Goal: Task Accomplishment & Management: Complete application form

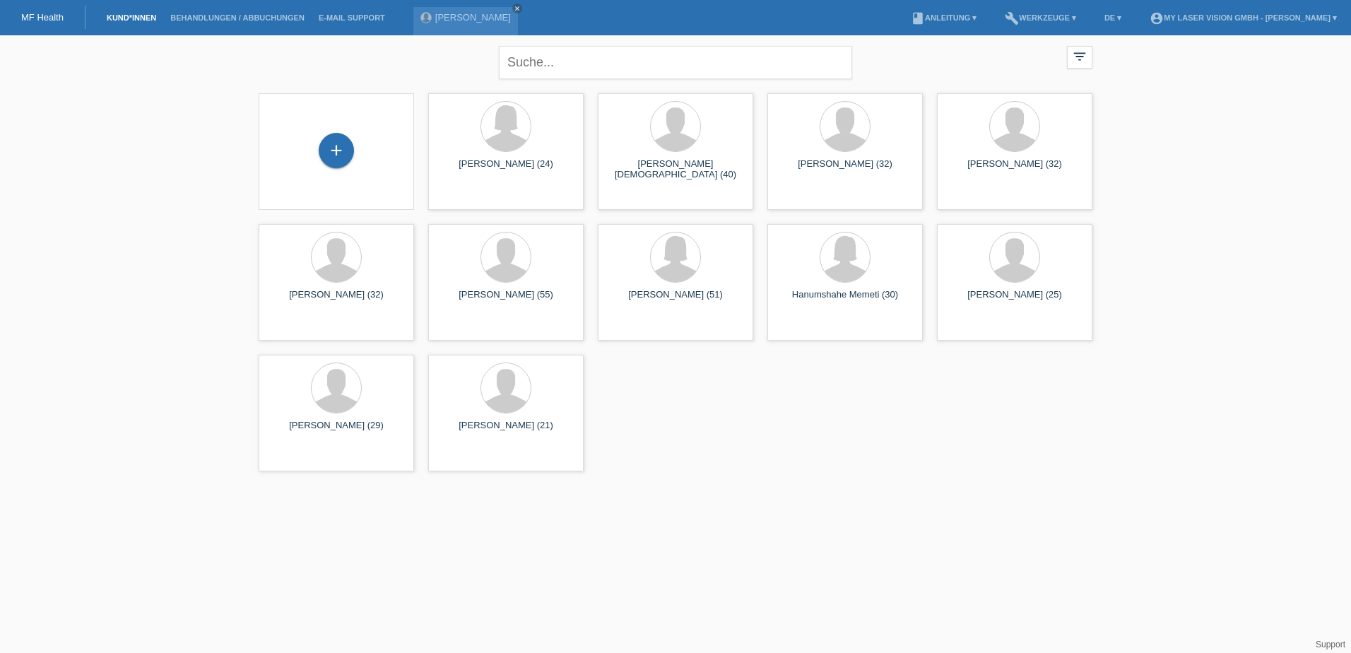
click at [128, 16] on link "Kund*innen" at bounding box center [132, 17] width 64 height 8
click at [338, 147] on div "+" at bounding box center [336, 150] width 35 height 35
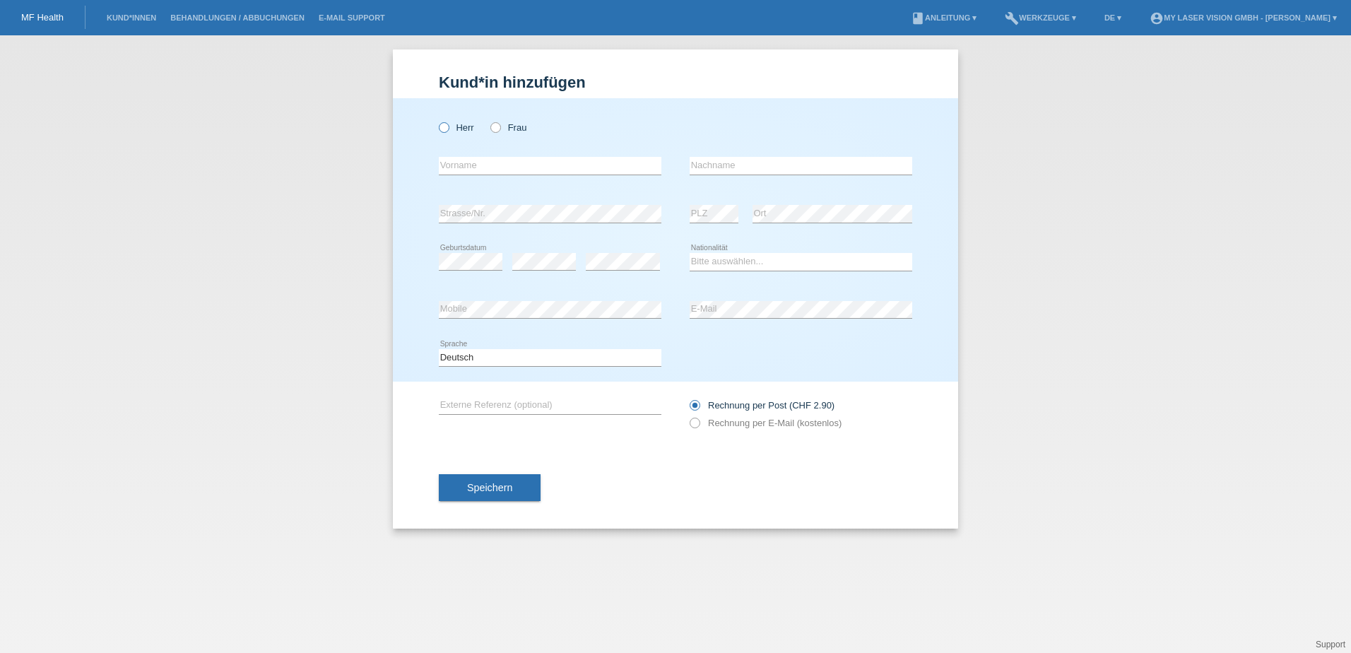
click at [437, 120] on icon at bounding box center [437, 120] width 0 height 0
click at [442, 124] on input "Herr" at bounding box center [443, 126] width 9 height 9
radio input "true"
click at [471, 173] on input "text" at bounding box center [550, 166] width 223 height 18
type input "Shqipran"
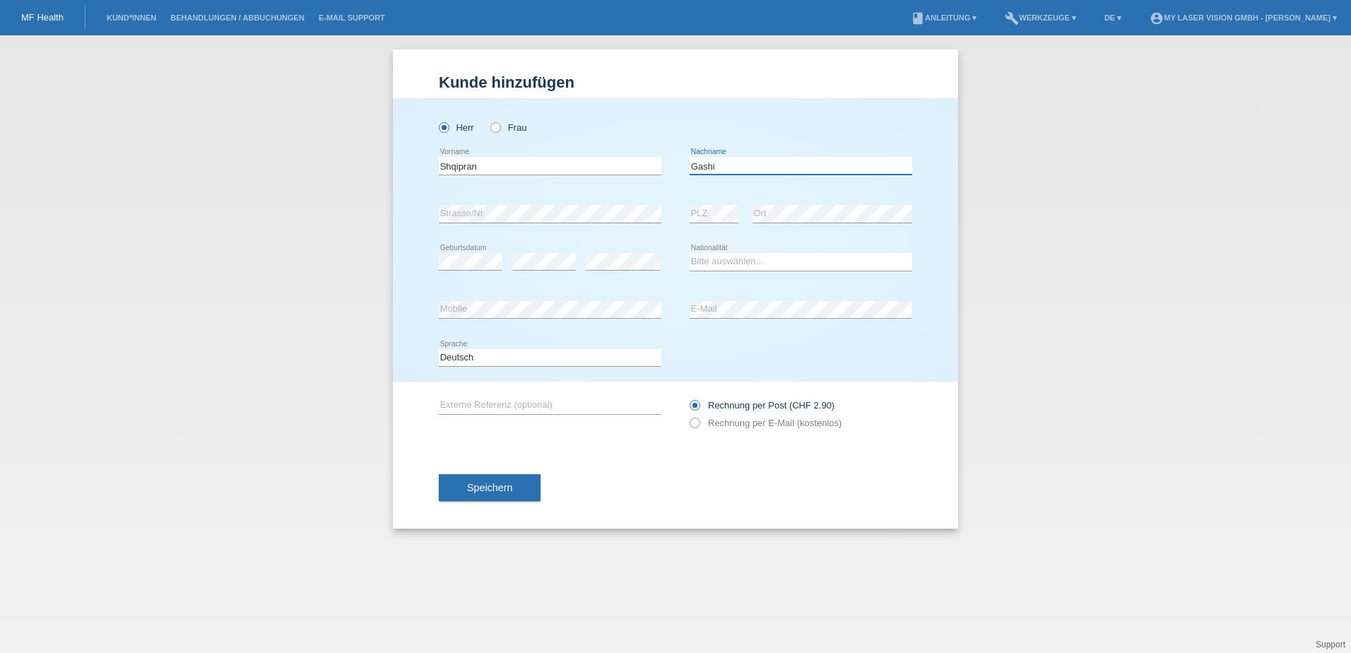
type input "Gashi"
click at [734, 257] on select "Bitte auswählen... [GEOGRAPHIC_DATA] [GEOGRAPHIC_DATA] [GEOGRAPHIC_DATA] [GEOGR…" at bounding box center [801, 261] width 223 height 17
select select "XK"
click at [690, 253] on select "Bitte auswählen... [GEOGRAPHIC_DATA] [GEOGRAPHIC_DATA] [GEOGRAPHIC_DATA] [GEOGR…" at bounding box center [801, 261] width 223 height 17
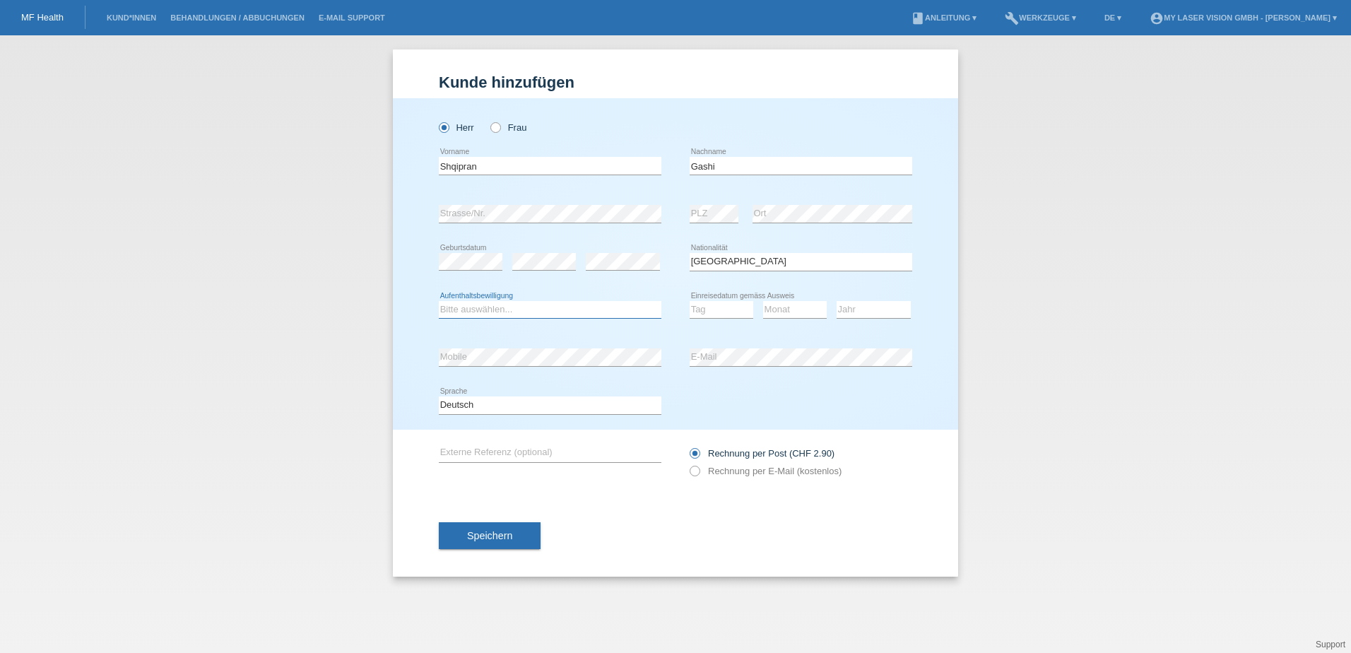
click at [496, 307] on select "Bitte auswählen... C B B - Flüchtlingsstatus Andere" at bounding box center [550, 309] width 223 height 17
select select "C"
click at [439, 301] on select "Bitte auswählen... C B B - Flüchtlingsstatus Andere" at bounding box center [550, 309] width 223 height 17
click at [732, 307] on select "Tag 01 02 03 04 05 06 07 08 09 10 11" at bounding box center [722, 309] width 64 height 17
select select "12"
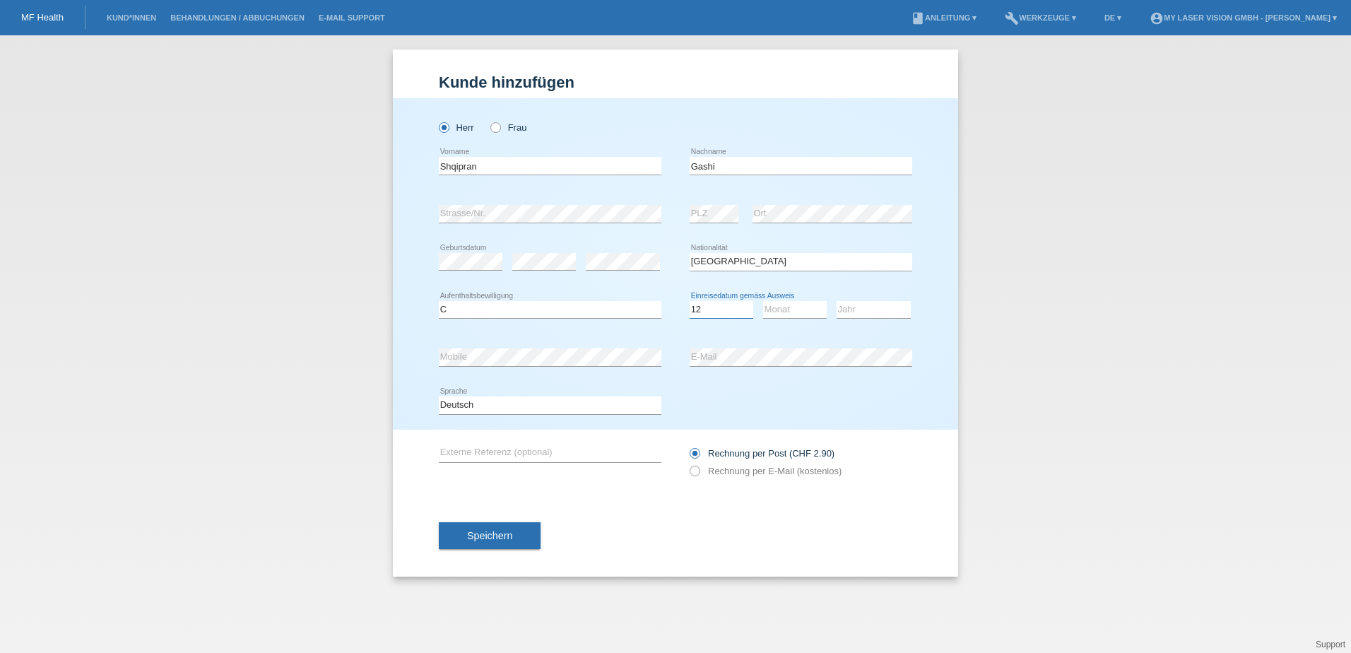
click at [690, 301] on select "Tag 01 02 03 04 05 06 07 08 09 10 11" at bounding box center [722, 309] width 64 height 17
click at [794, 309] on select "Monat 01 02 03 04 05 06 07 08 09 10 11" at bounding box center [795, 309] width 64 height 17
select select "05"
click at [763, 301] on select "Monat 01 02 03 04 05 06 07 08 09 10 11" at bounding box center [795, 309] width 64 height 17
click at [863, 313] on select "Jahr 2025 2024 2023 2022 2021 2020 2019 2018 2017 2016 2015 2014 2013 2012 2011…" at bounding box center [874, 309] width 74 height 17
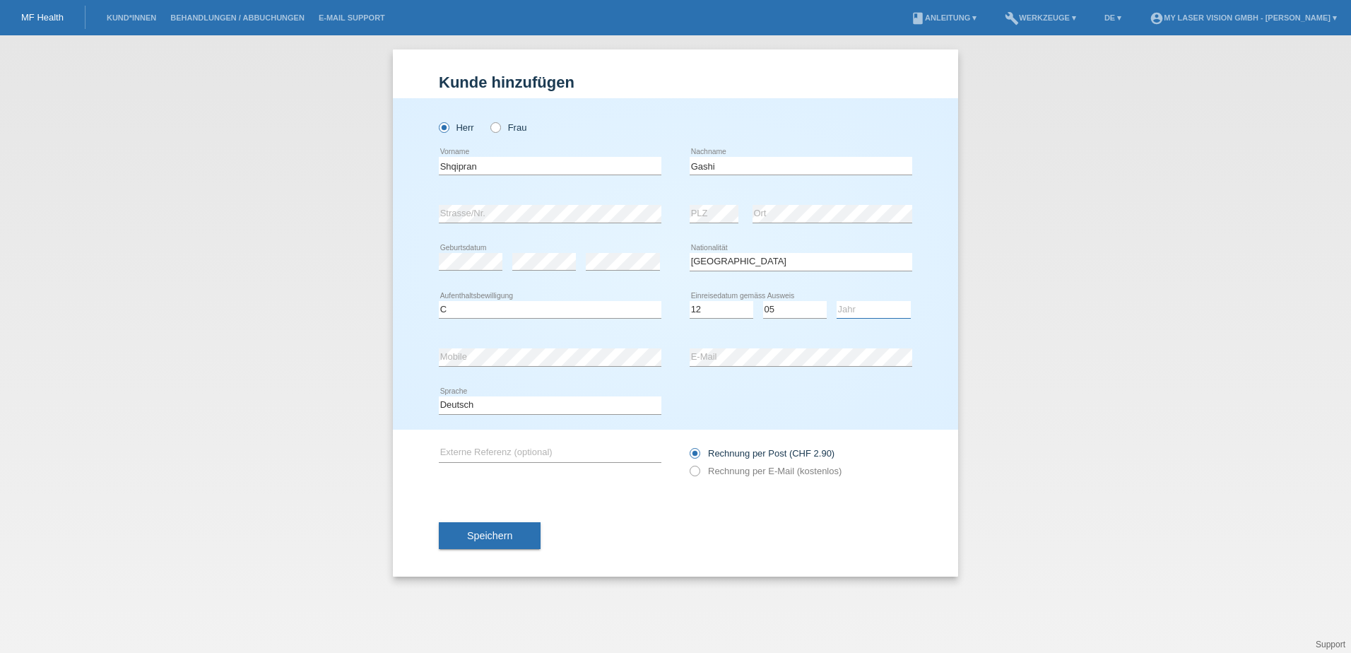
select select "1995"
click at [837, 301] on select "Jahr 2025 2024 2023 2022 2021 2020 2019 2018 2017 2016 2015 2014 2013 2012 2011…" at bounding box center [874, 309] width 74 height 17
click at [688, 464] on icon at bounding box center [688, 464] width 0 height 0
click at [697, 469] on input "Rechnung per E-Mail (kostenlos)" at bounding box center [694, 475] width 9 height 18
radio input "true"
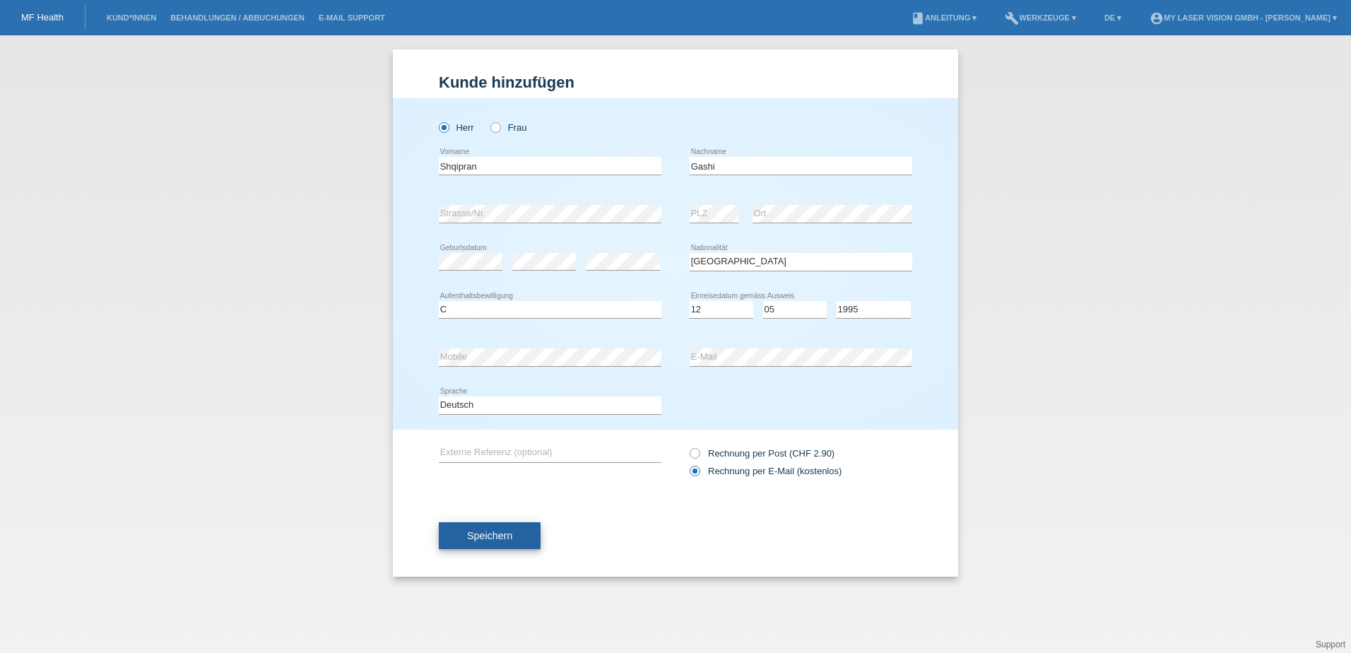
click at [511, 539] on span "Speichern" at bounding box center [489, 535] width 45 height 11
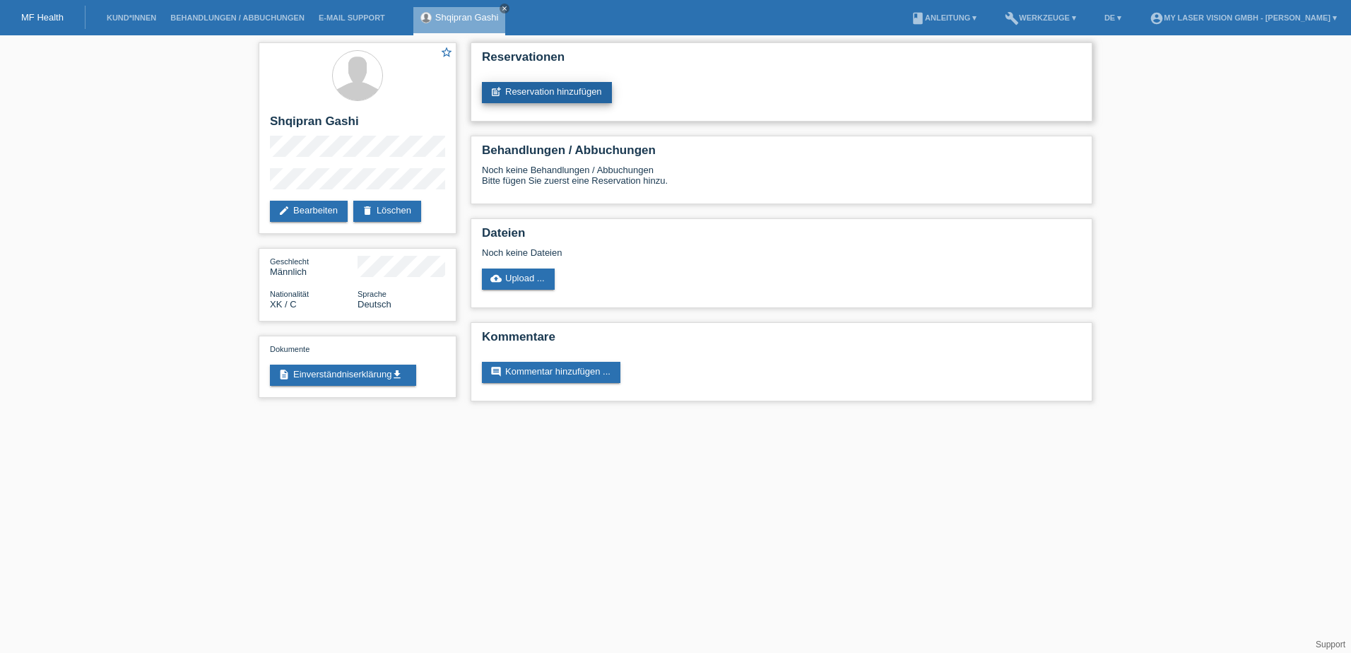
click at [563, 89] on link "post_add Reservation hinzufügen" at bounding box center [547, 92] width 130 height 21
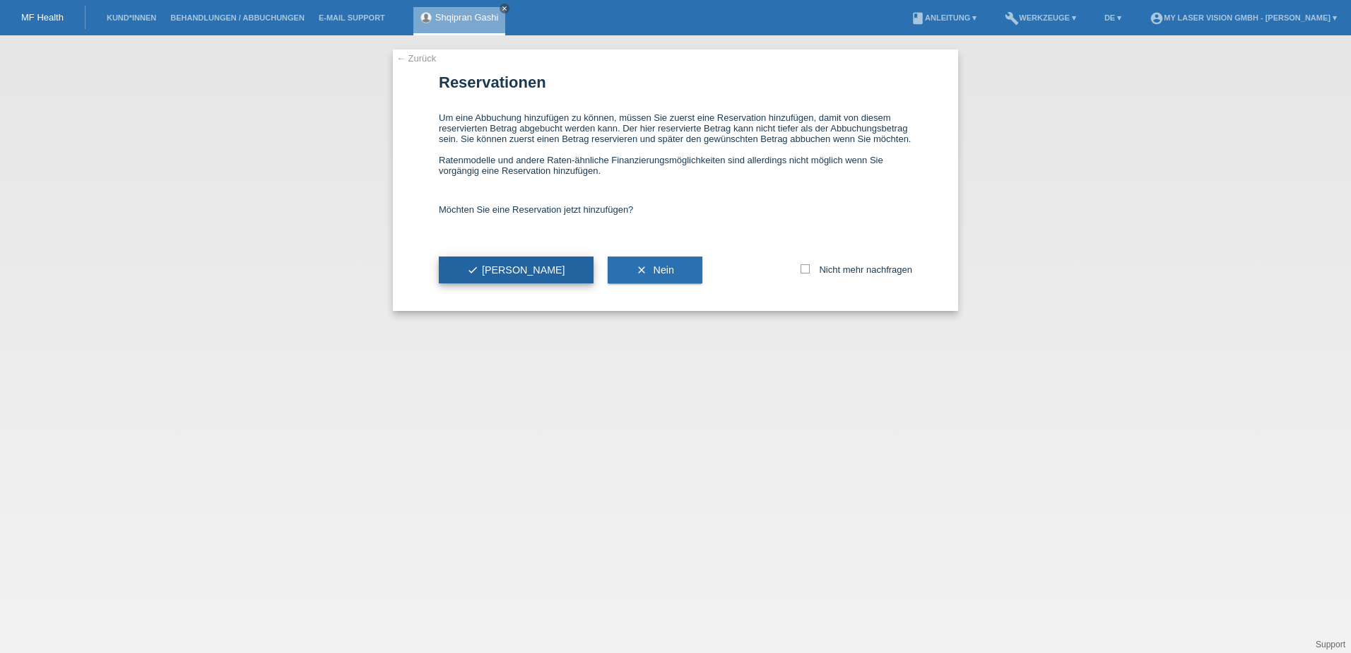
click at [491, 264] on span "check Ja" at bounding box center [516, 269] width 98 height 11
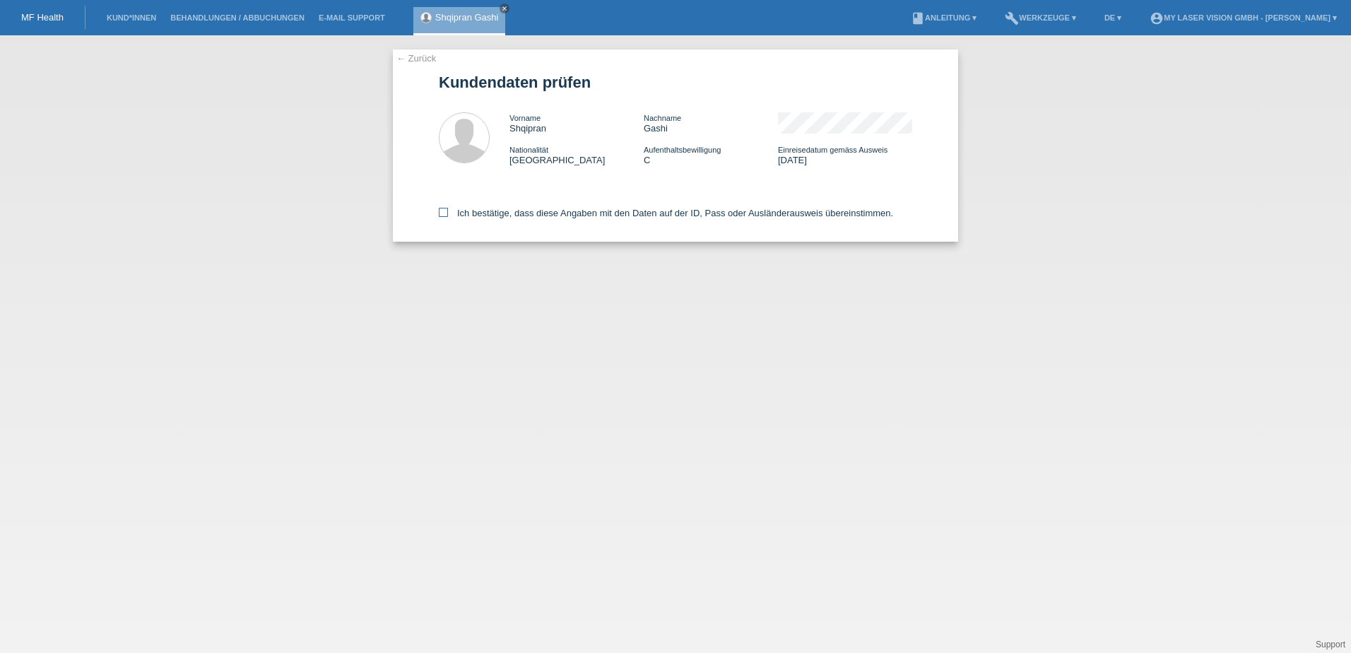
click at [445, 213] on icon at bounding box center [443, 212] width 9 height 9
click at [445, 213] on input "Ich bestätige, dass diese Angaben mit den Daten auf der ID, Pass oder Ausländer…" at bounding box center [443, 212] width 9 height 9
checkbox input "true"
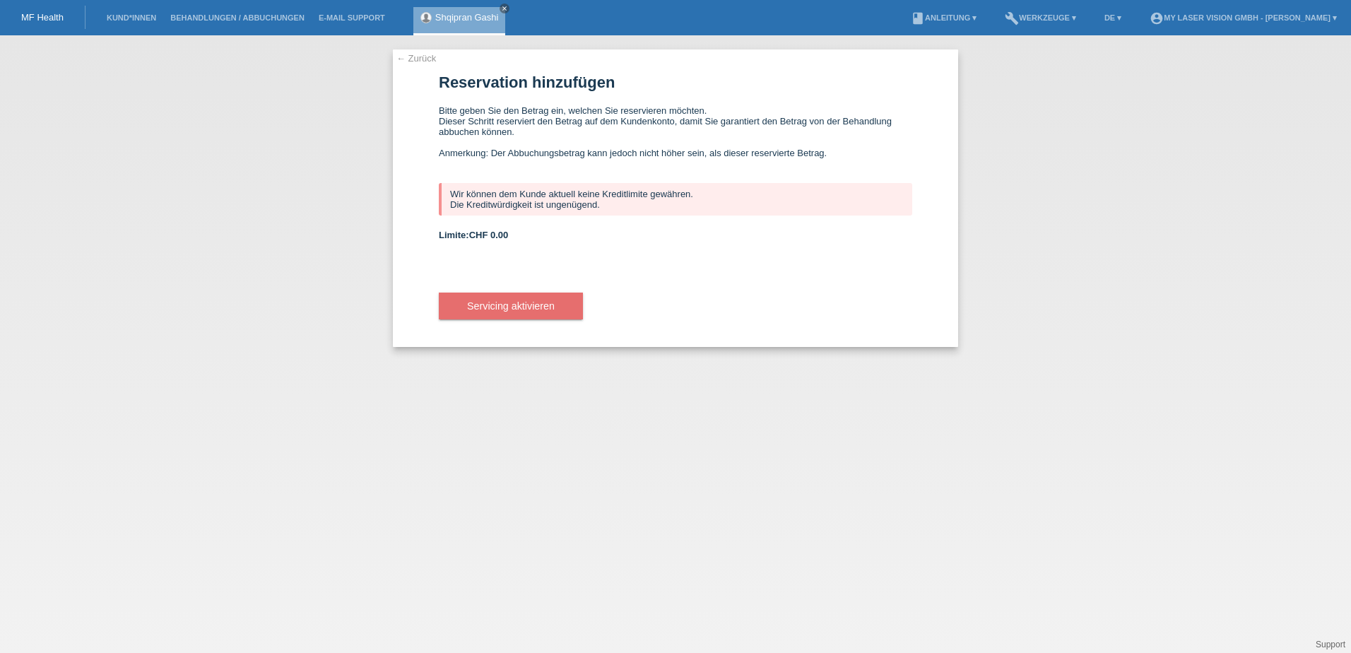
click at [428, 57] on link "← Zurück" at bounding box center [417, 58] width 40 height 11
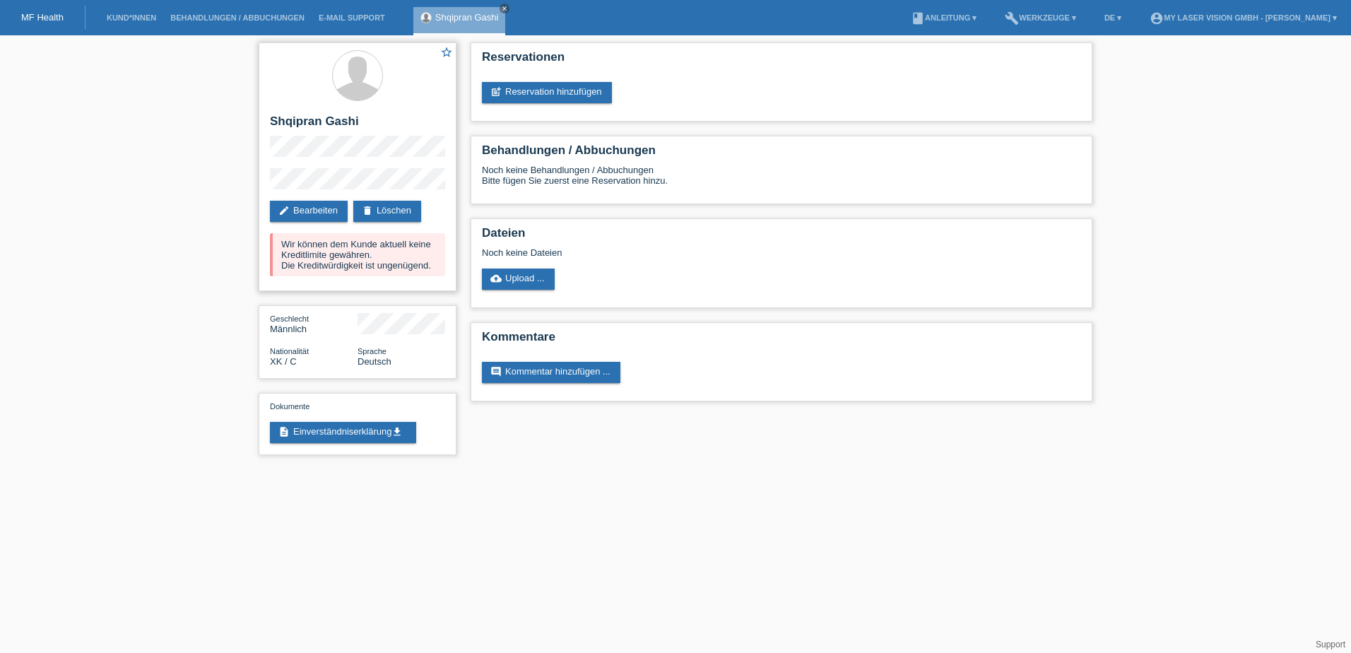
click at [262, 136] on div "star_border Shqipran Gashi edit Bearbeiten delete Löschen Wir können dem Kunde …" at bounding box center [358, 166] width 198 height 249
click at [402, 207] on link "delete Löschen" at bounding box center [387, 211] width 68 height 21
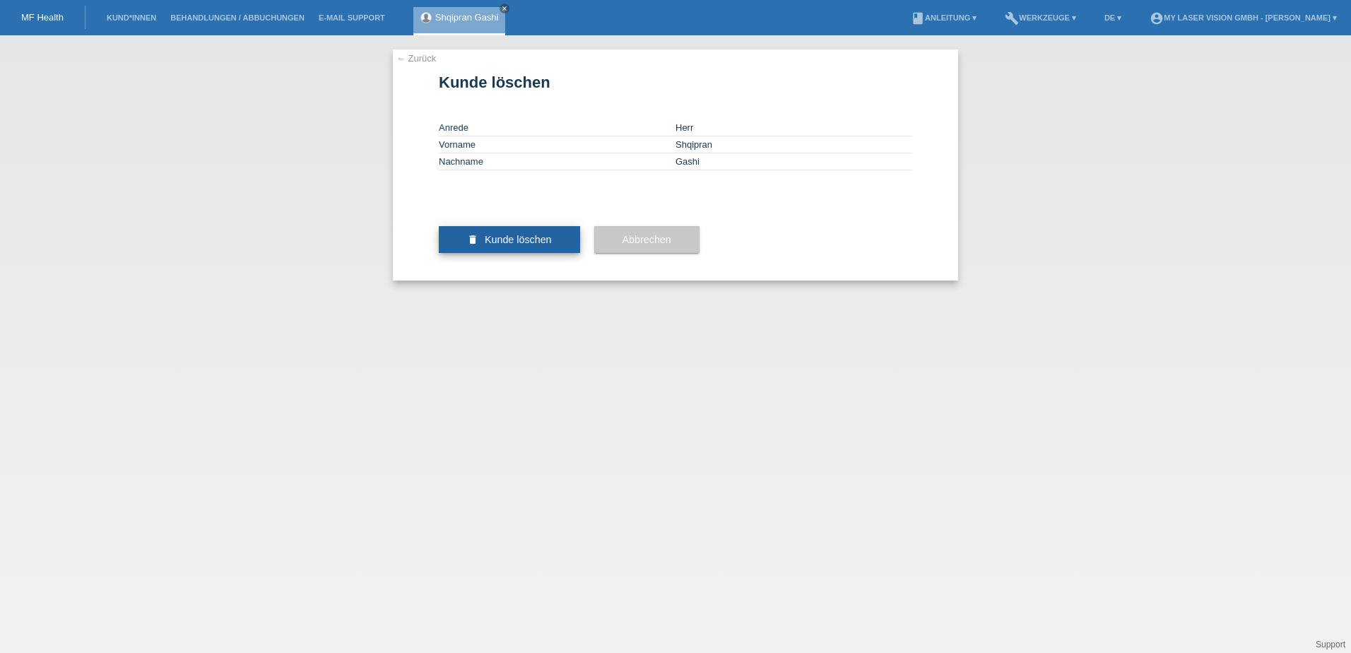
click at [539, 245] on span "Kunde löschen" at bounding box center [518, 239] width 67 height 11
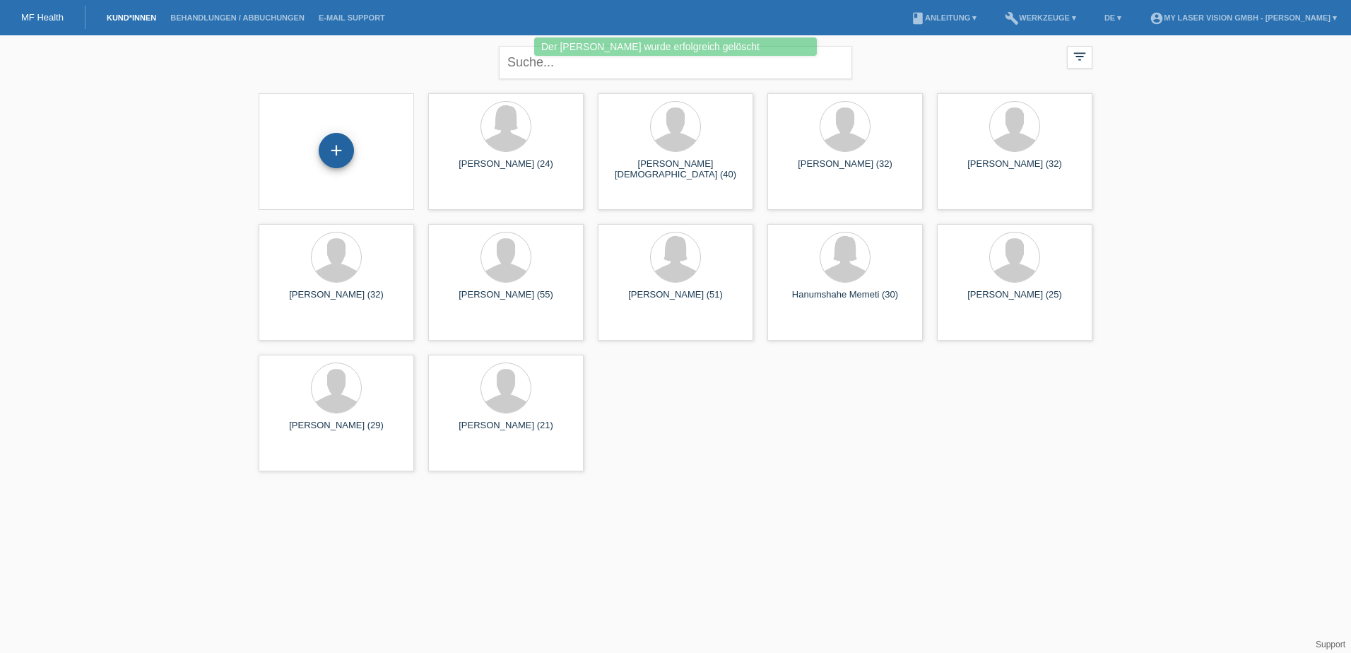
click at [332, 151] on div "+" at bounding box center [336, 150] width 35 height 35
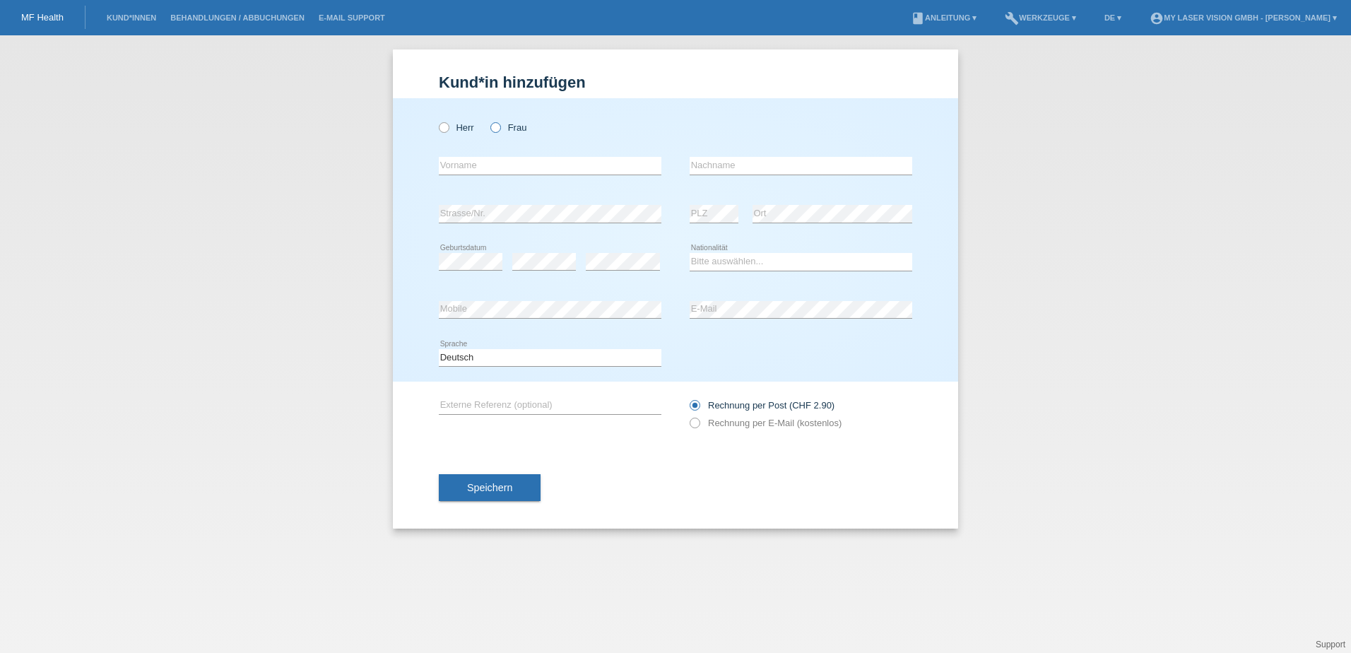
click at [488, 120] on icon at bounding box center [488, 120] width 0 height 0
click at [496, 127] on input "Frau" at bounding box center [495, 126] width 9 height 9
radio input "true"
click at [701, 170] on input "text" at bounding box center [801, 166] width 223 height 18
type input "Gashi"
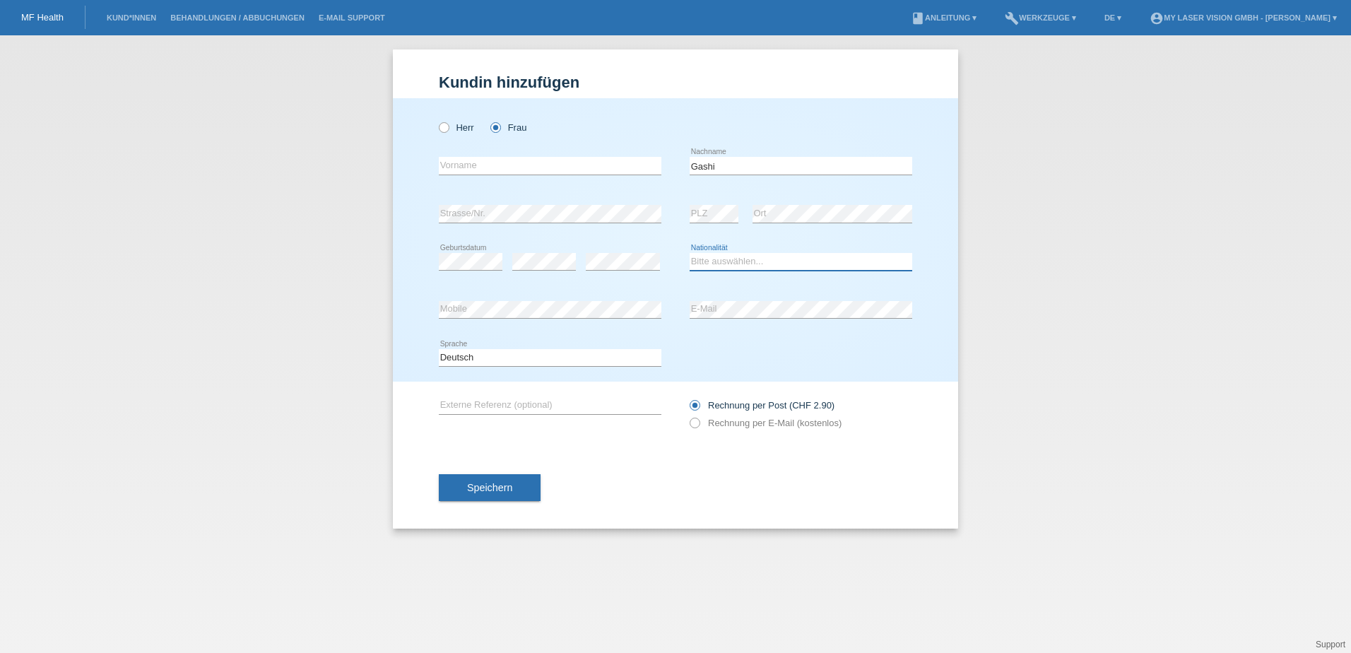
click at [731, 262] on select "Bitte auswählen... [GEOGRAPHIC_DATA] [GEOGRAPHIC_DATA] [GEOGRAPHIC_DATA] [GEOGR…" at bounding box center [801, 261] width 223 height 17
select select "XK"
click at [690, 253] on select "Bitte auswählen... [GEOGRAPHIC_DATA] [GEOGRAPHIC_DATA] [GEOGRAPHIC_DATA] [GEOGR…" at bounding box center [801, 261] width 223 height 17
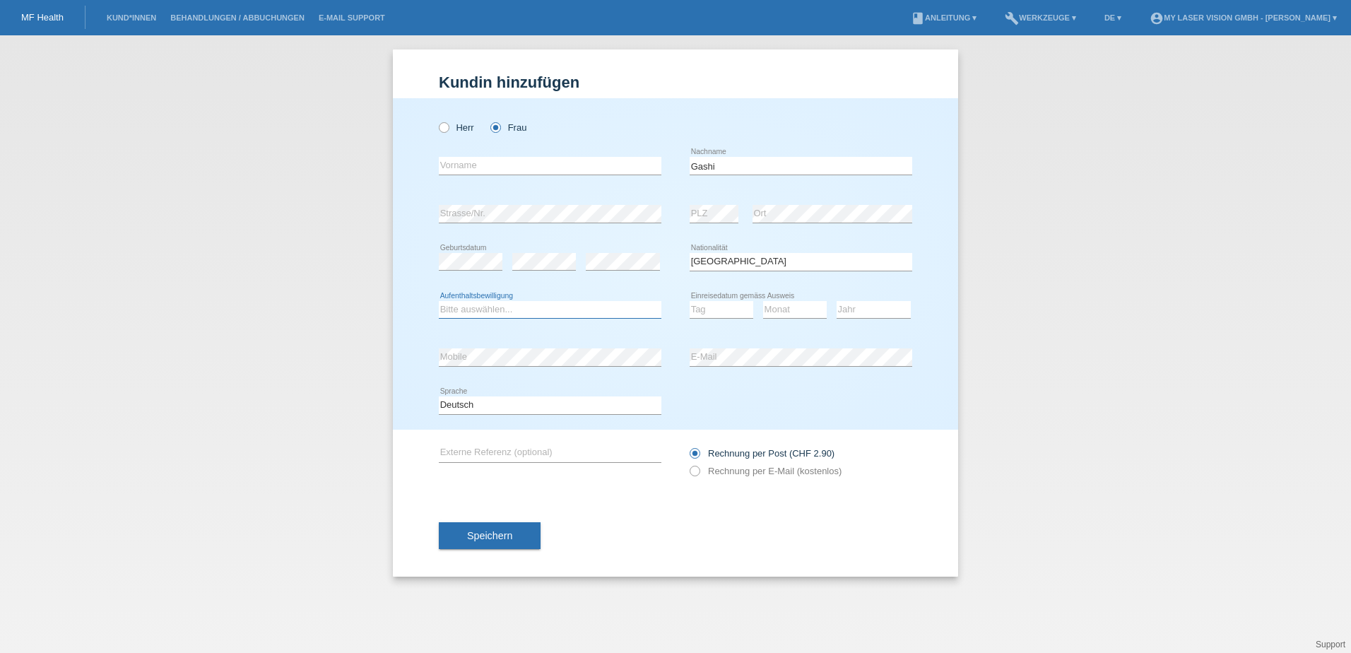
click at [505, 309] on select "Bitte auswählen... C B B - Flüchtlingsstatus Andere" at bounding box center [550, 309] width 223 height 17
select select "C"
click at [439, 301] on select "Bitte auswählen... C B B - Flüchtlingsstatus Andere" at bounding box center [550, 309] width 223 height 17
click at [492, 168] on input "text" at bounding box center [550, 166] width 223 height 18
type input "Esma"
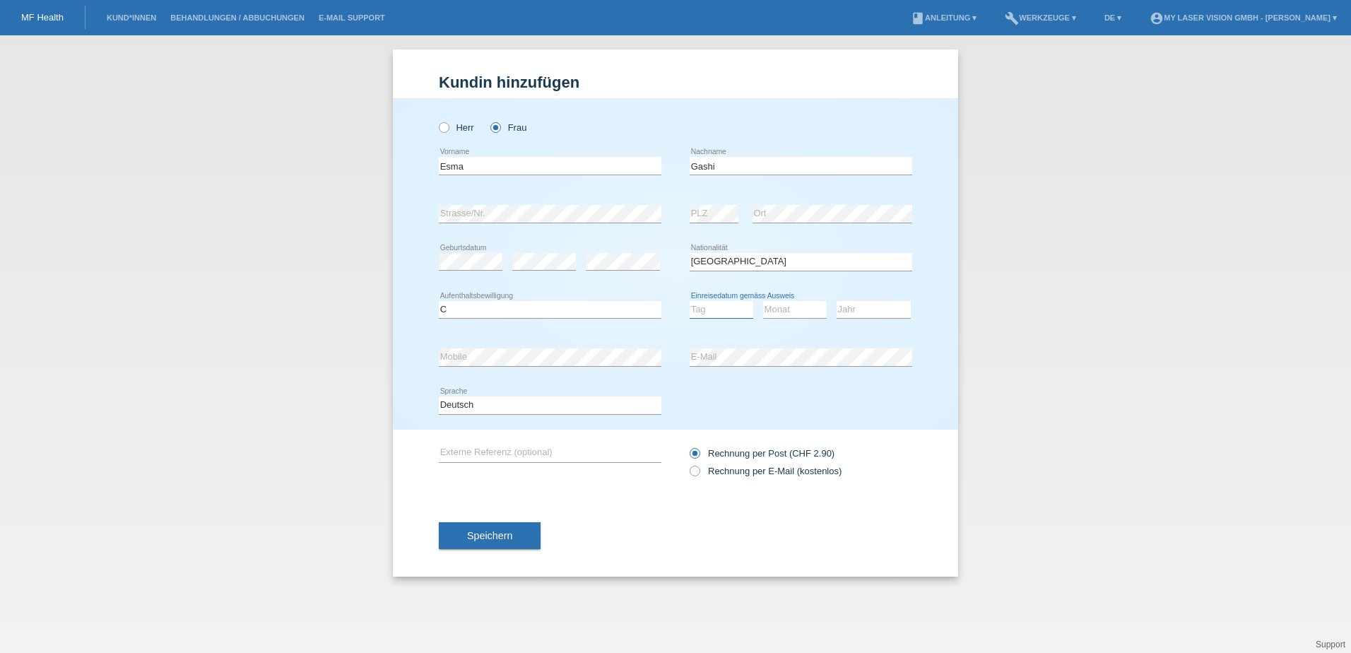
click at [738, 311] on select "Tag 01 02 03 04 05 06 07 08 09 10 11" at bounding box center [722, 309] width 64 height 17
select select "21"
click at [690, 301] on select "Tag 01 02 03 04 05 06 07 08 09 10 11" at bounding box center [722, 309] width 64 height 17
click at [786, 309] on select "Monat 01 02 03 04 05 06 07 08 09 10 11" at bounding box center [795, 309] width 64 height 17
select select "06"
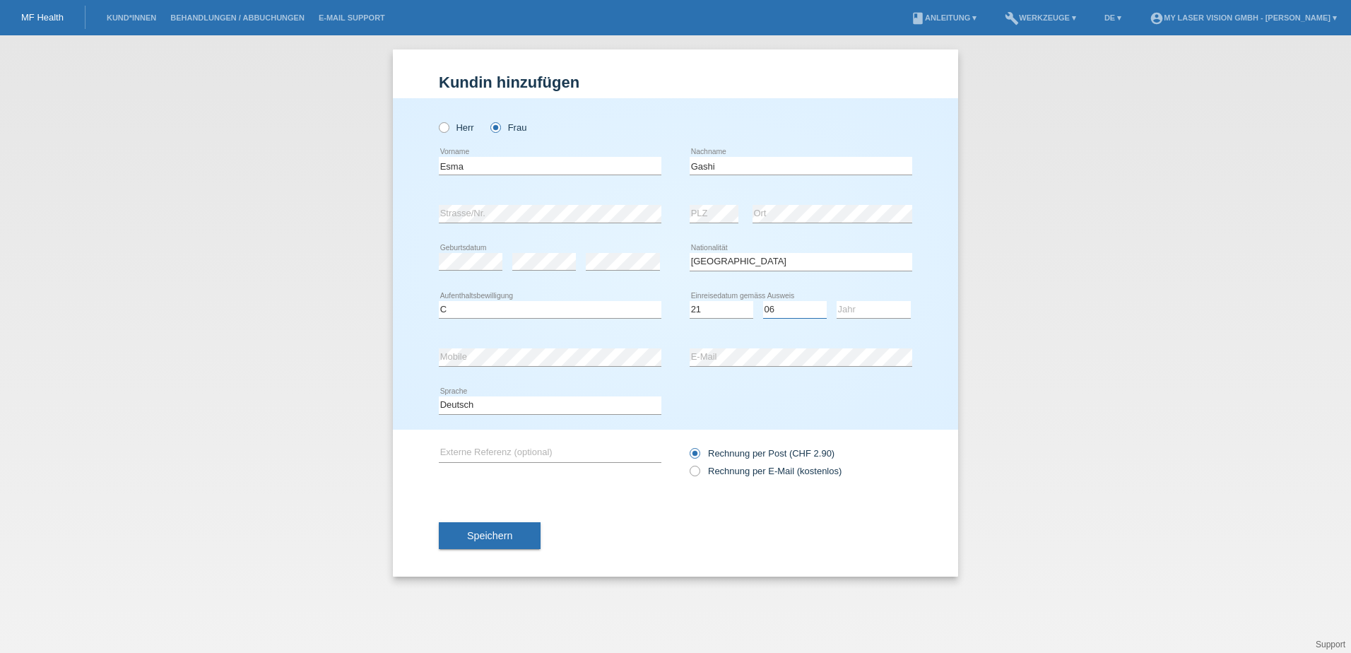
click at [763, 301] on select "Monat 01 02 03 04 05 06 07 08 09 10 11" at bounding box center [795, 309] width 64 height 17
click at [857, 309] on select "Jahr 2025 2024 2023 2022 2021 2020 2019 2018 2017 2016 2015 2014 2013 2012 2011…" at bounding box center [874, 309] width 74 height 17
select select "2000"
click at [837, 301] on select "Jahr 2025 2024 2023 2022 2021 2020 2019 2018 2017 2016 2015 2014 2013 2012 2011…" at bounding box center [874, 309] width 74 height 17
click at [688, 464] on icon at bounding box center [688, 464] width 0 height 0
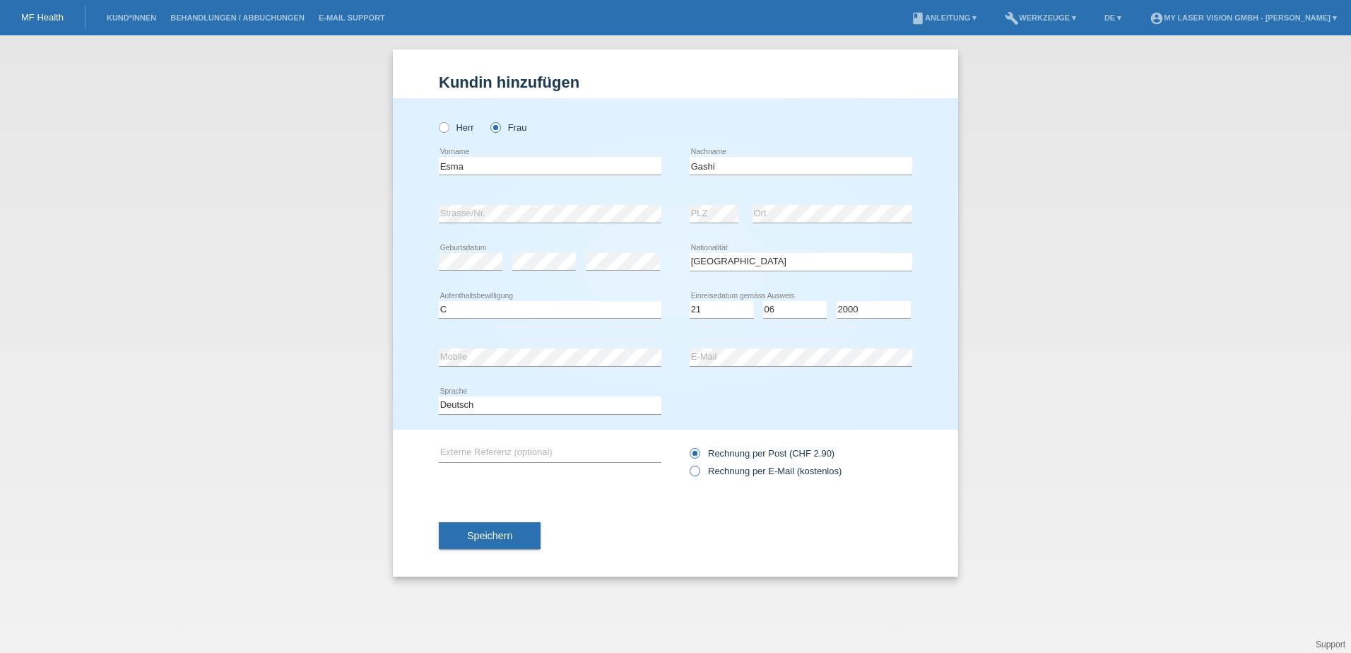
click at [693, 471] on input "Rechnung per E-Mail (kostenlos)" at bounding box center [694, 475] width 9 height 18
radio input "true"
click at [508, 536] on span "Speichern" at bounding box center [489, 535] width 45 height 11
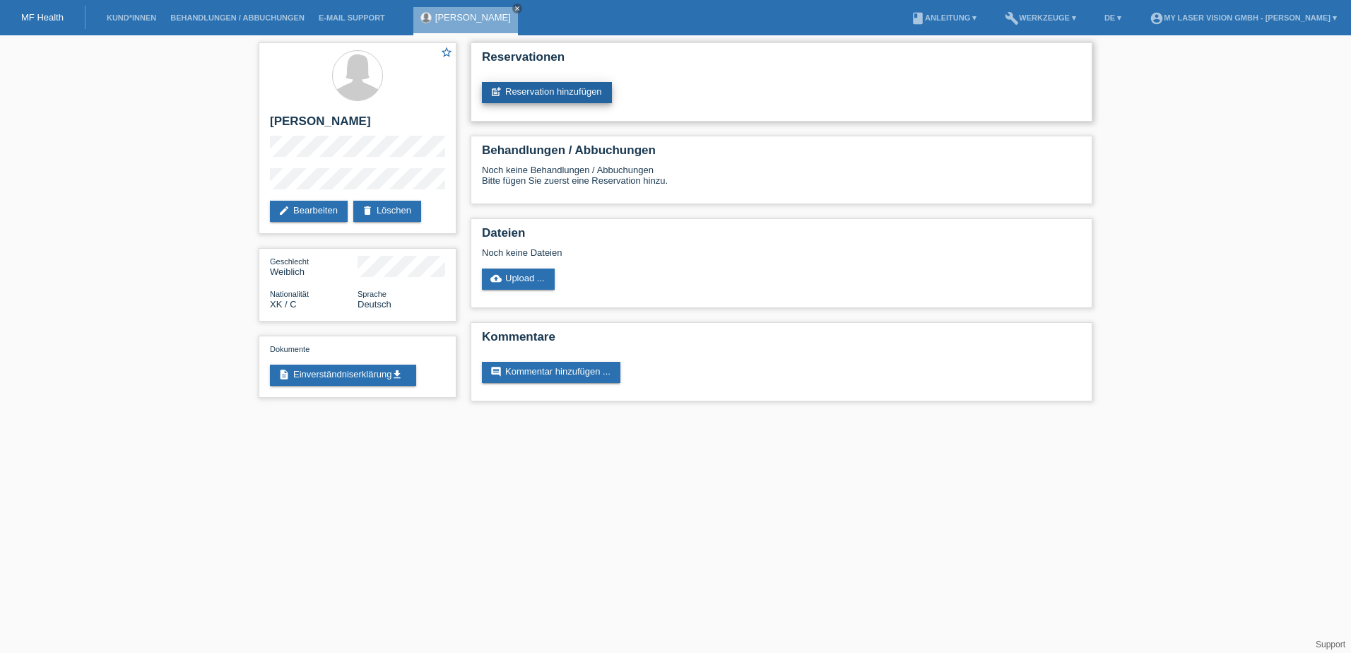
click at [539, 90] on link "post_add Reservation hinzufügen" at bounding box center [547, 92] width 130 height 21
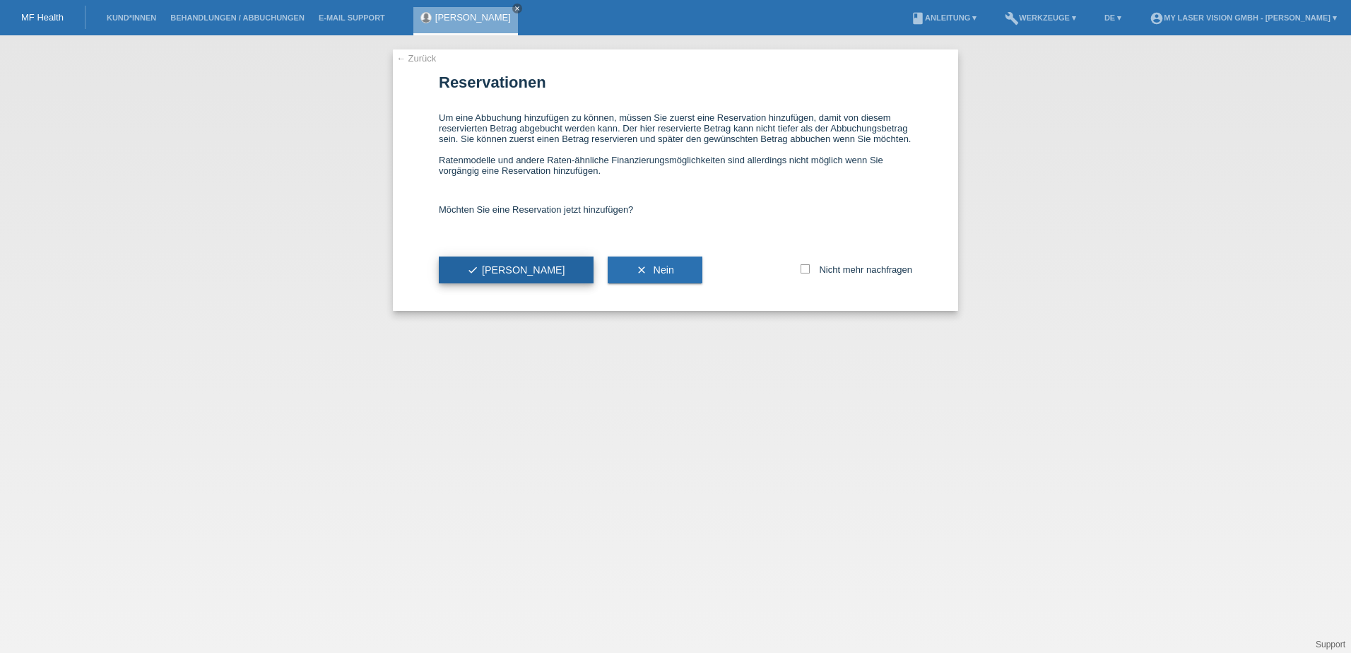
click at [484, 266] on span "check Ja" at bounding box center [516, 269] width 98 height 11
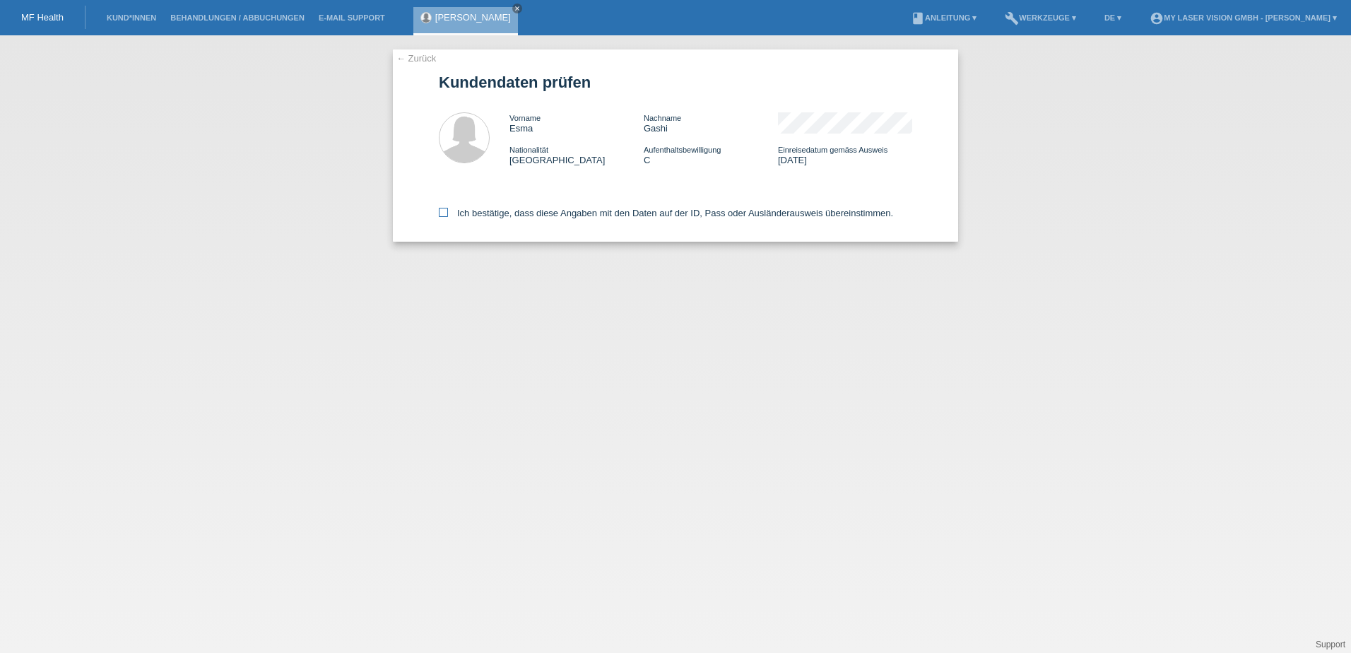
click at [445, 212] on icon at bounding box center [443, 212] width 9 height 9
click at [445, 212] on input "Ich bestätige, dass diese Angaben mit den Daten auf der ID, Pass oder Ausländer…" at bounding box center [443, 212] width 9 height 9
checkbox input "true"
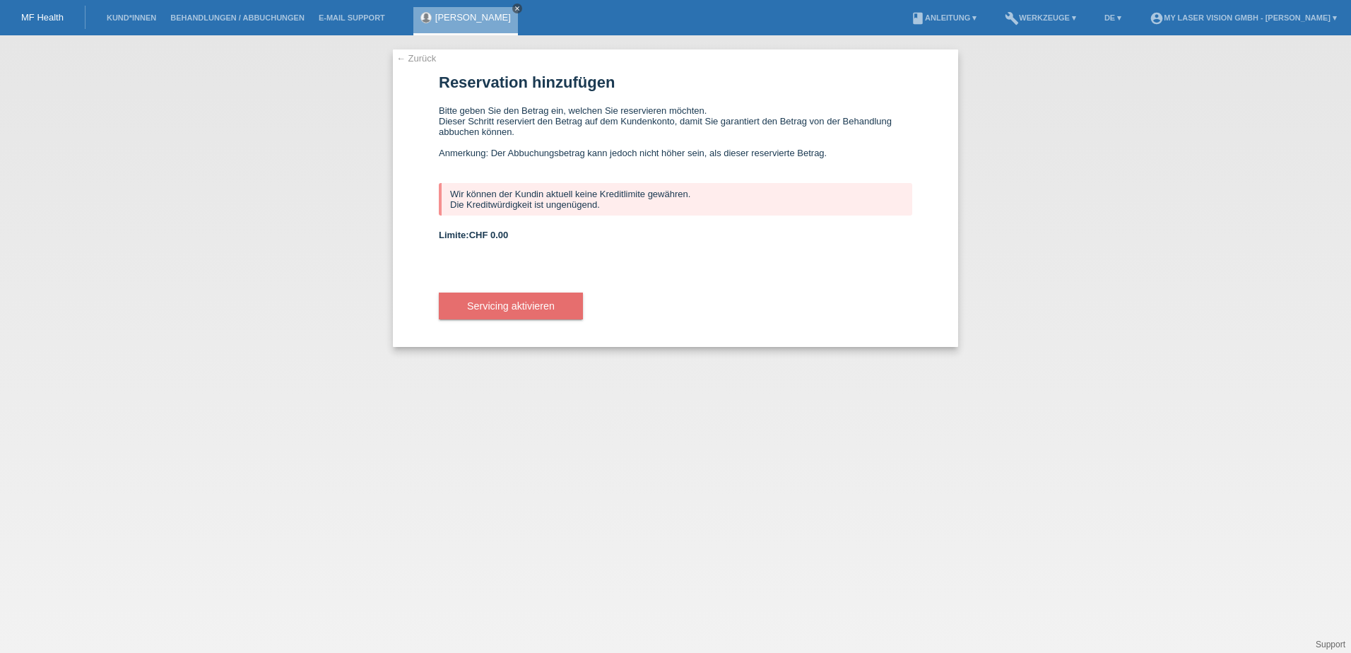
click at [514, 7] on icon "close" at bounding box center [517, 8] width 7 height 7
click at [425, 57] on link "← Zurück" at bounding box center [417, 58] width 40 height 11
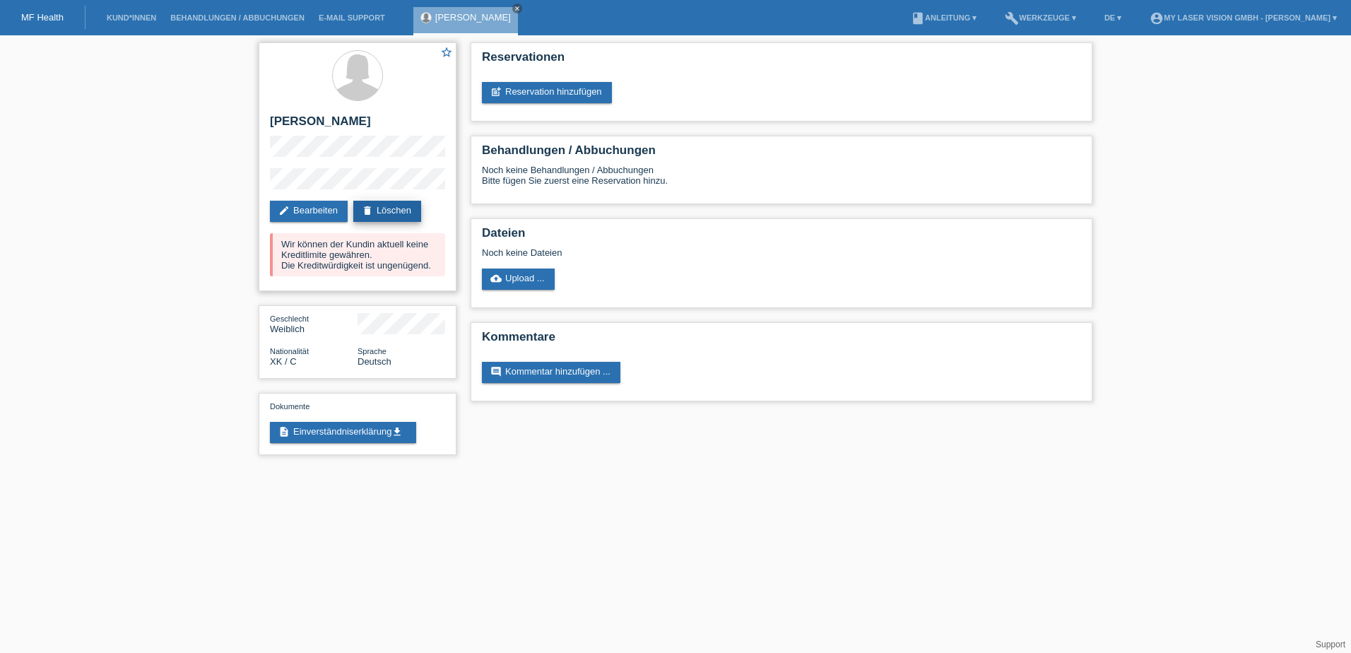
click at [404, 208] on link "delete Löschen" at bounding box center [387, 211] width 68 height 21
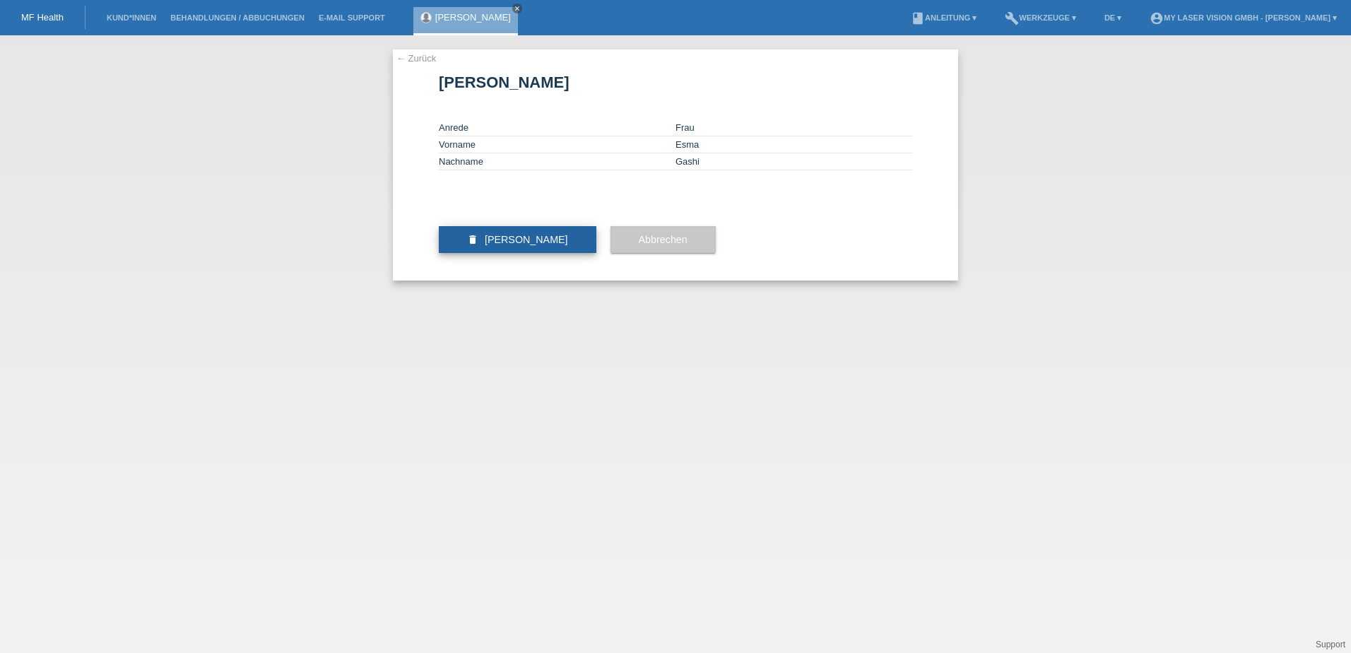
click at [513, 245] on span "Kundin löschen" at bounding box center [526, 239] width 83 height 11
